Goal: Information Seeking & Learning: Learn about a topic

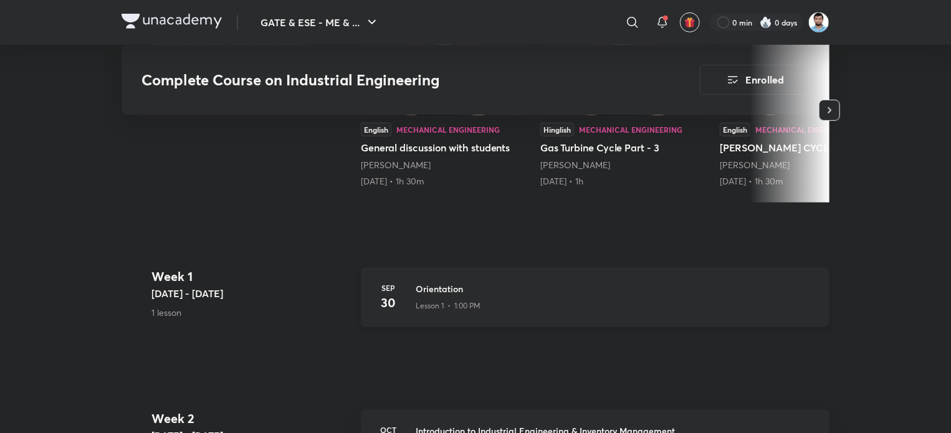
click at [452, 290] on h3 "Orientation" at bounding box center [615, 288] width 399 height 13
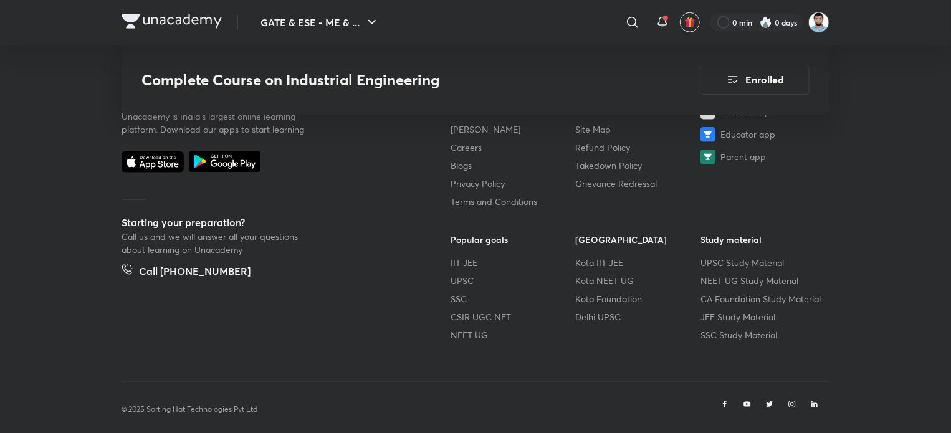
scroll to position [5450, 0]
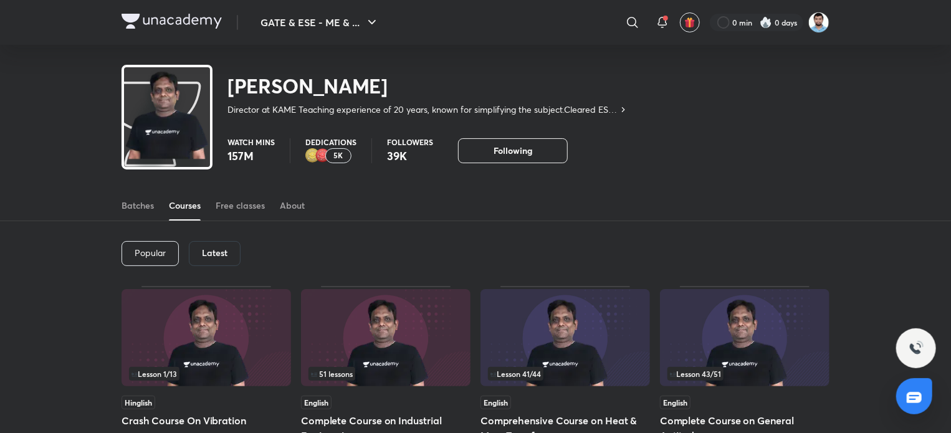
click at [229, 256] on div "Latest" at bounding box center [215, 253] width 52 height 25
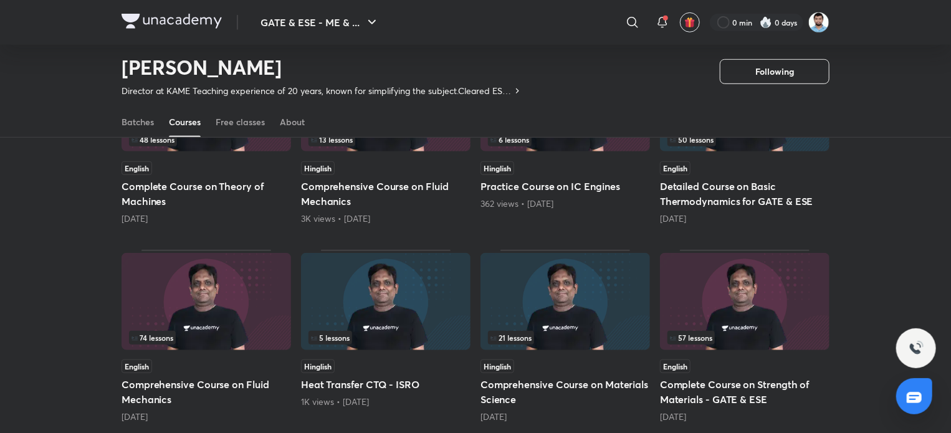
scroll to position [490, 0]
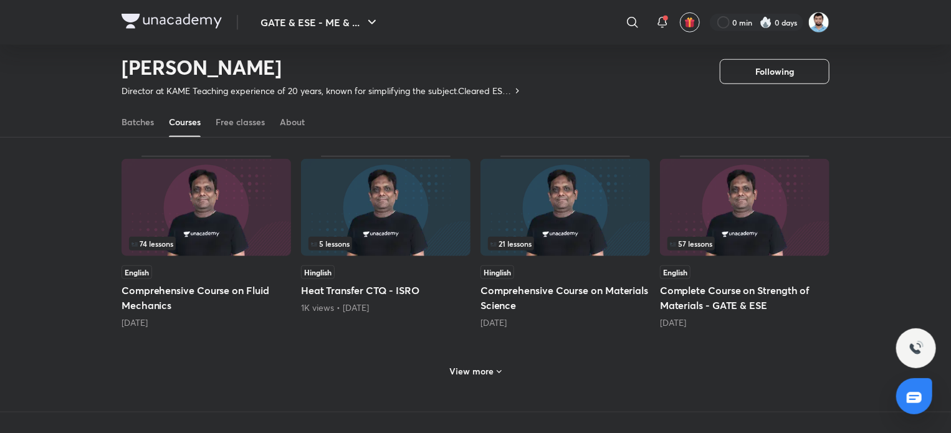
click at [483, 374] on h6 "View more" at bounding box center [472, 371] width 44 height 12
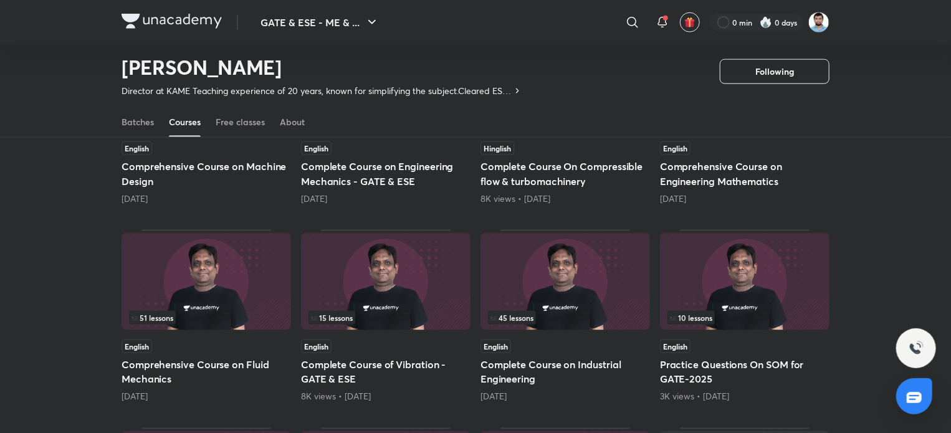
scroll to position [864, 0]
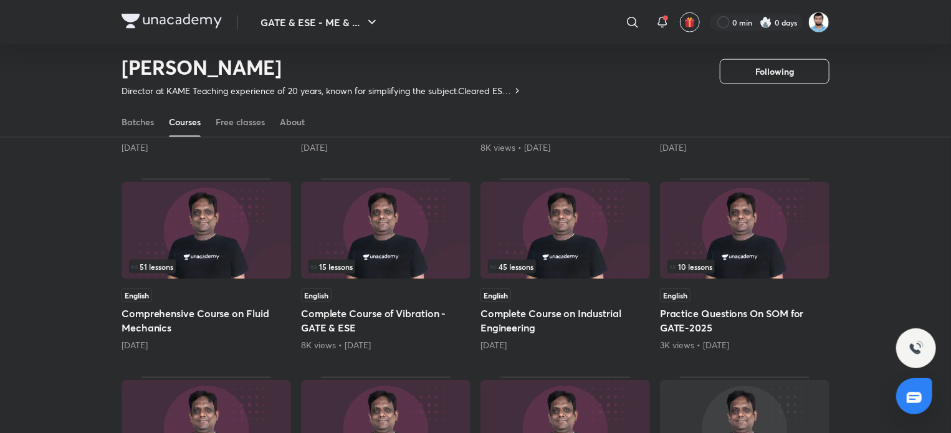
click at [593, 242] on img at bounding box center [566, 230] width 170 height 97
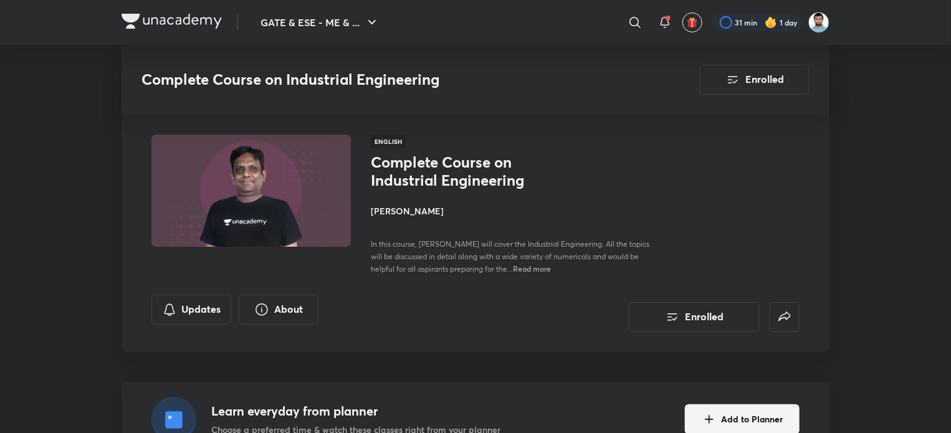
scroll to position [864, 0]
